Goal: Information Seeking & Learning: Learn about a topic

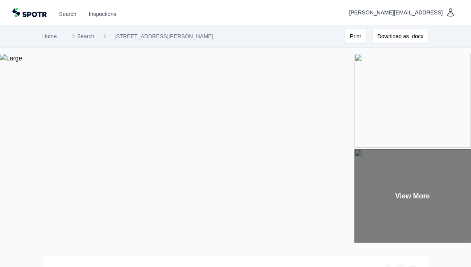
click at [390, 189] on div "View More" at bounding box center [412, 196] width 116 height 94
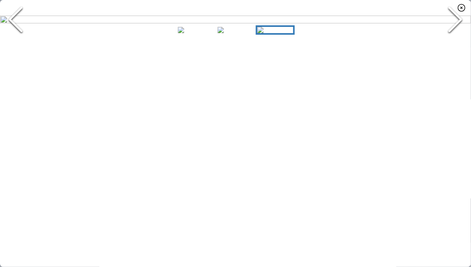
click at [451, 43] on icon "Next Slide" at bounding box center [454, 19] width 23 height 47
click at [463, 11] on icon "button" at bounding box center [461, 7] width 9 height 9
